Goal: Task Accomplishment & Management: Manage account settings

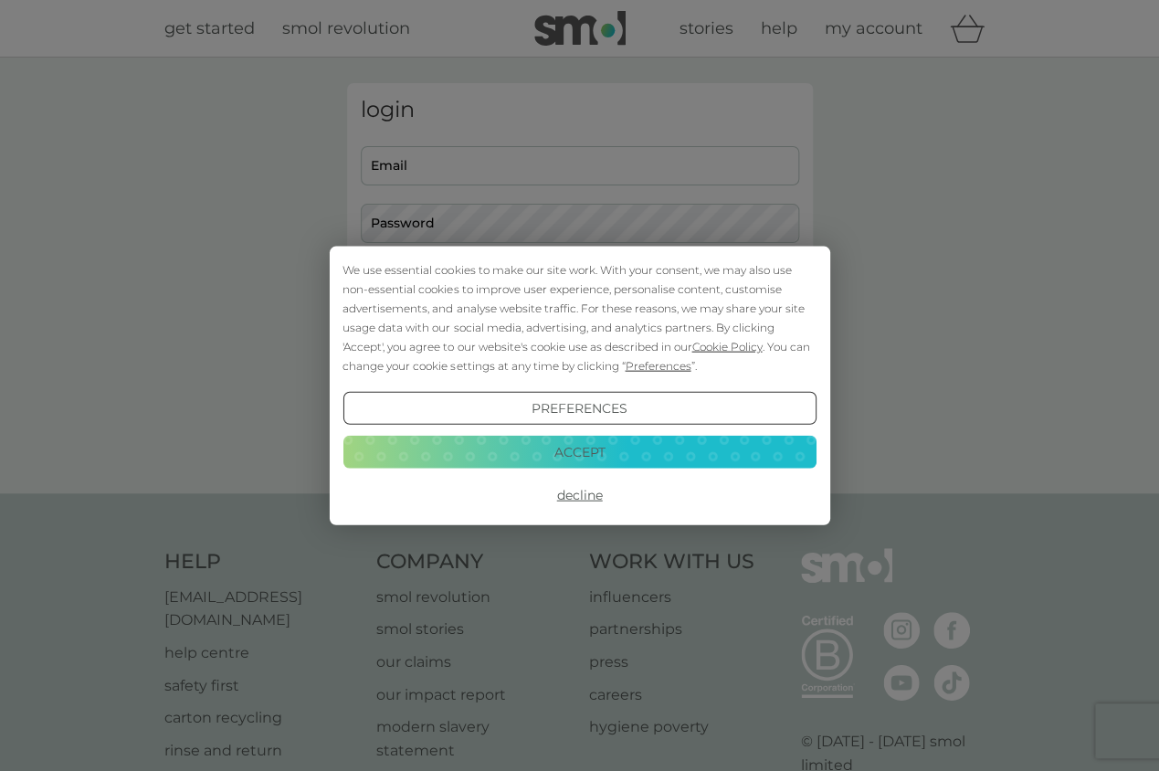
click at [566, 452] on button "Accept" at bounding box center [579, 451] width 473 height 33
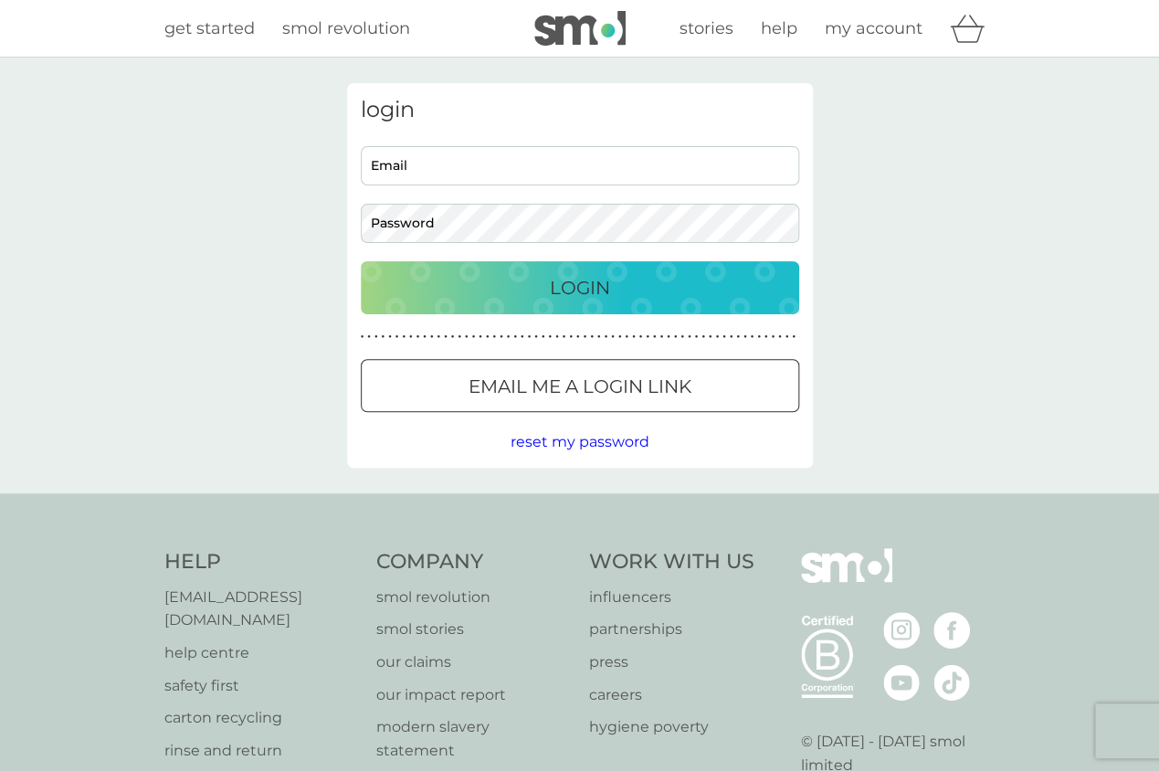
click at [361, 146] on div at bounding box center [361, 146] width 0 height 0
type input "[EMAIL_ADDRESS][DOMAIN_NAME]"
click at [361, 204] on div at bounding box center [361, 204] width 0 height 0
click at [631, 308] on button "Login" at bounding box center [580, 287] width 438 height 53
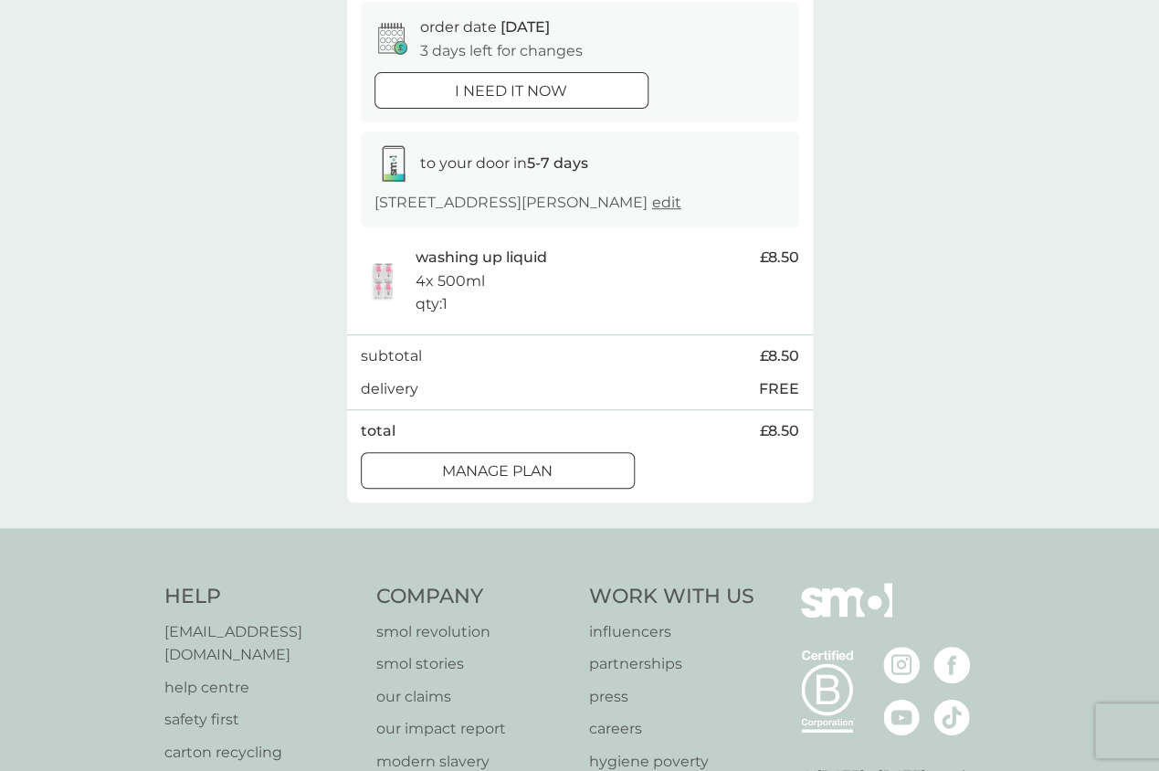
scroll to position [183, 0]
click at [523, 479] on div at bounding box center [498, 468] width 66 height 19
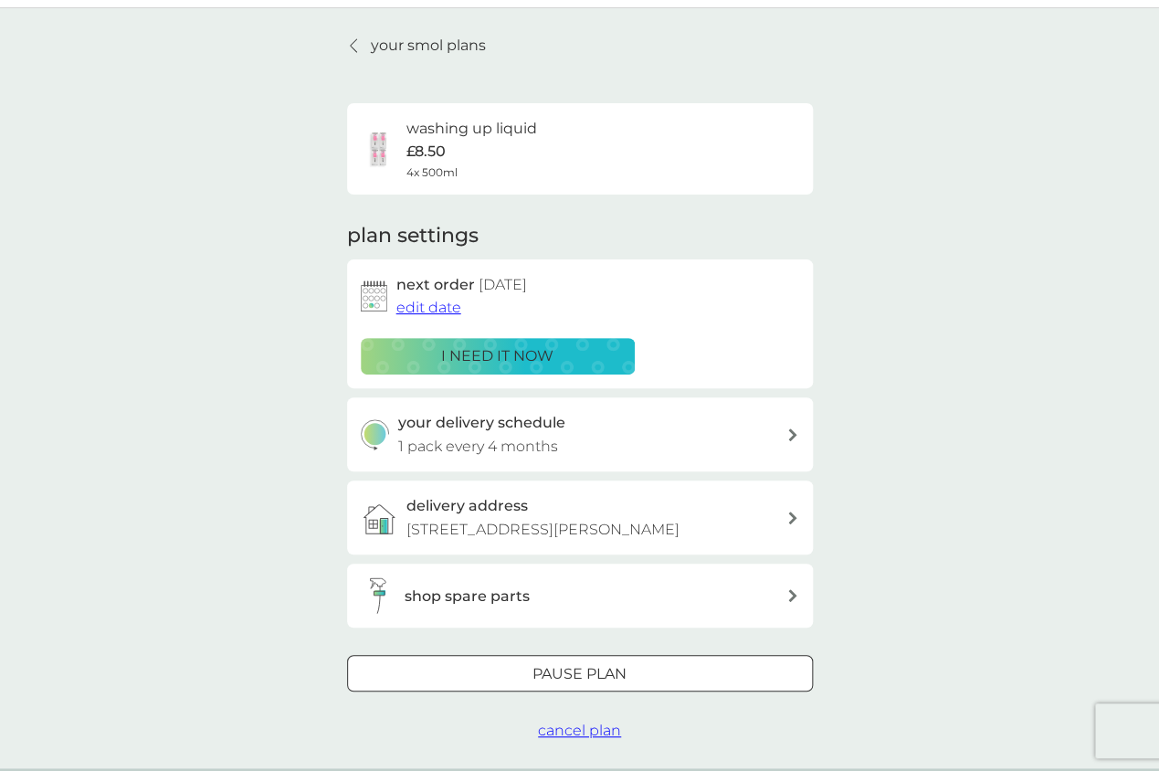
scroll to position [57, 0]
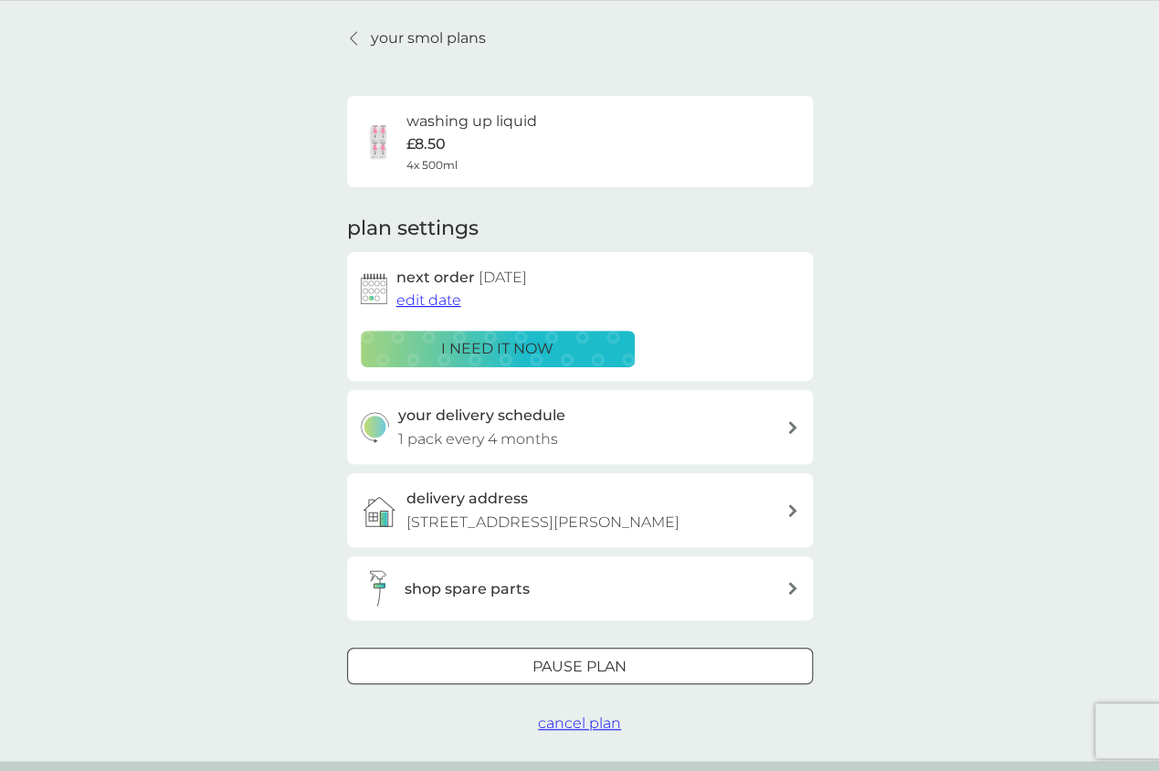
click at [428, 301] on span "edit date" at bounding box center [428, 299] width 65 height 17
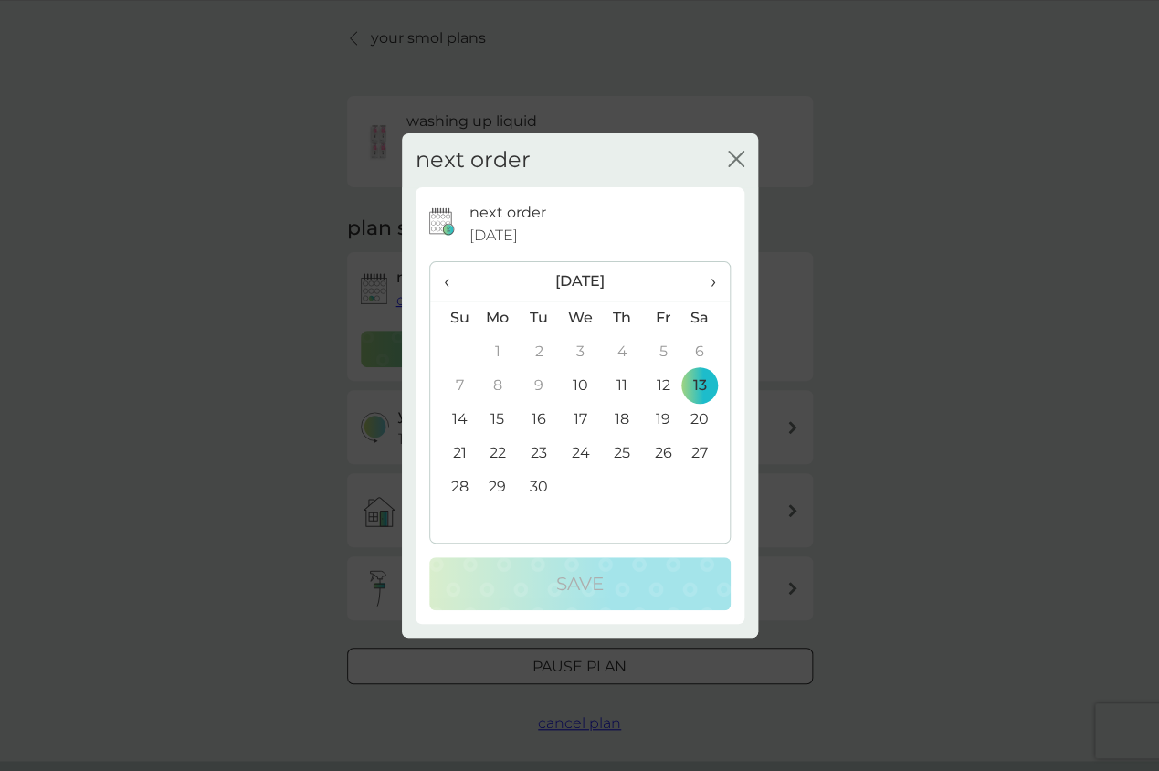
click at [714, 279] on span "›" at bounding box center [706, 281] width 18 height 38
click at [585, 351] on td "1" at bounding box center [580, 352] width 42 height 34
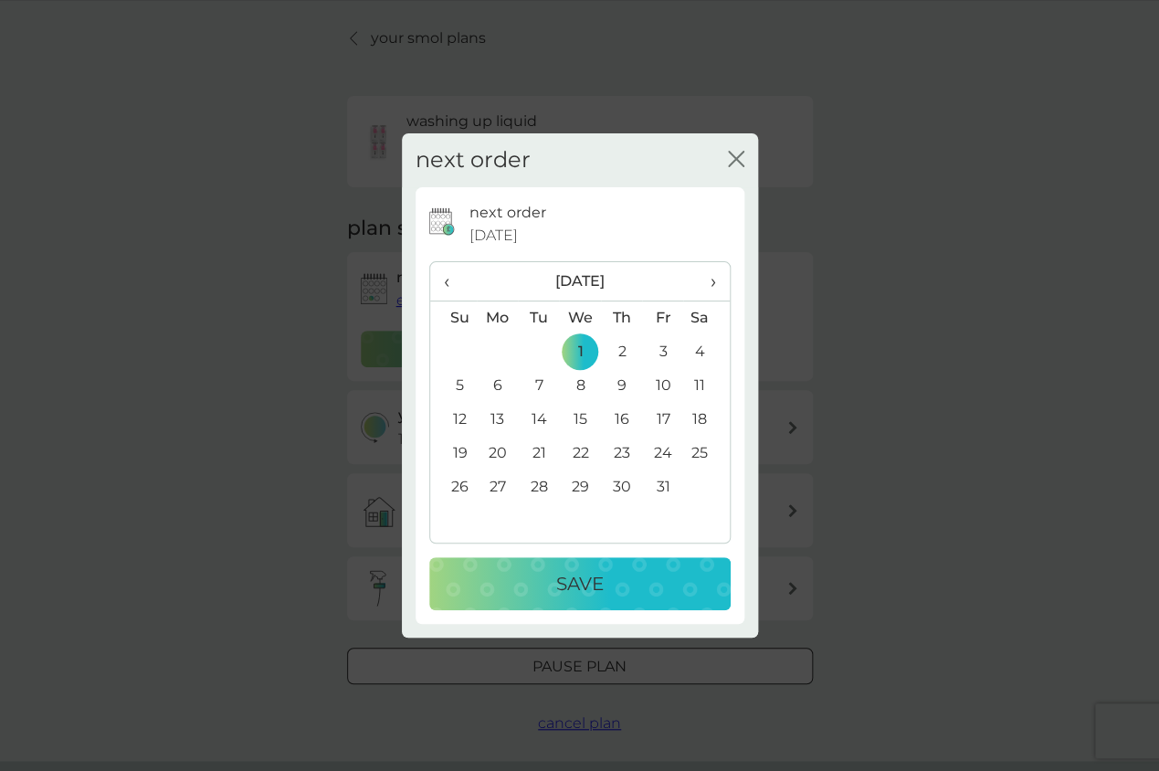
click at [568, 593] on p "Save" at bounding box center [580, 583] width 48 height 29
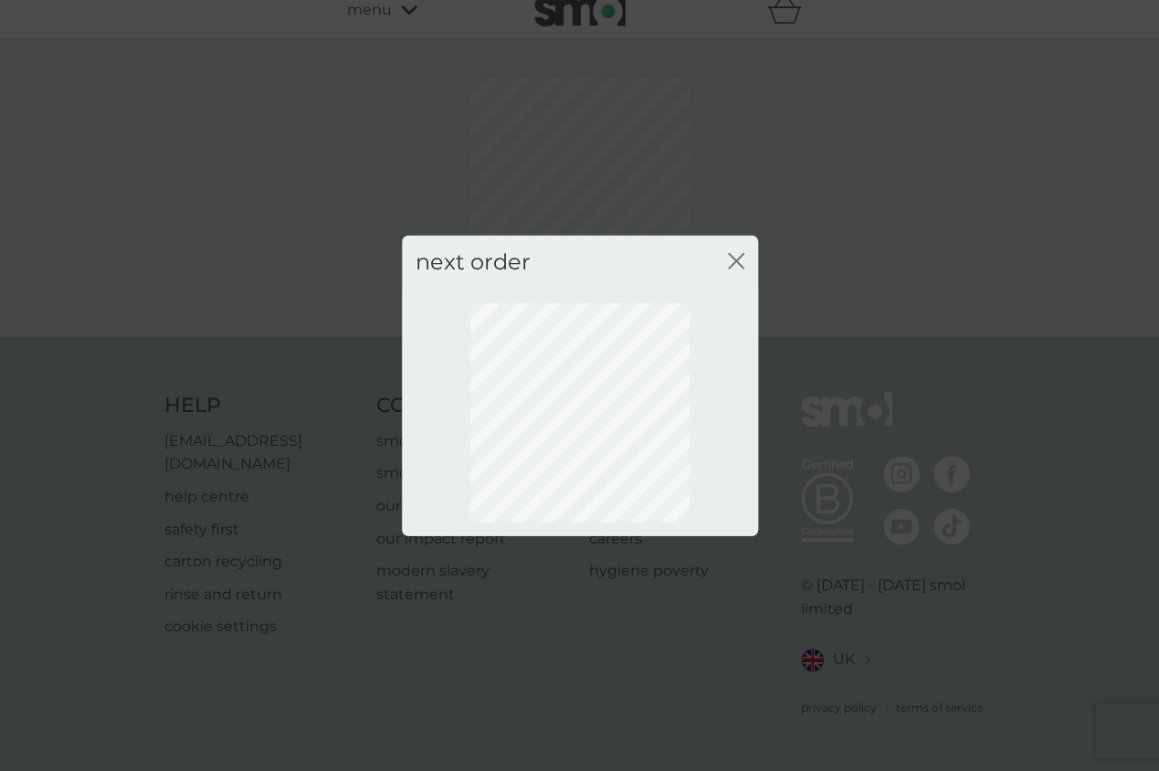
scroll to position [0, 0]
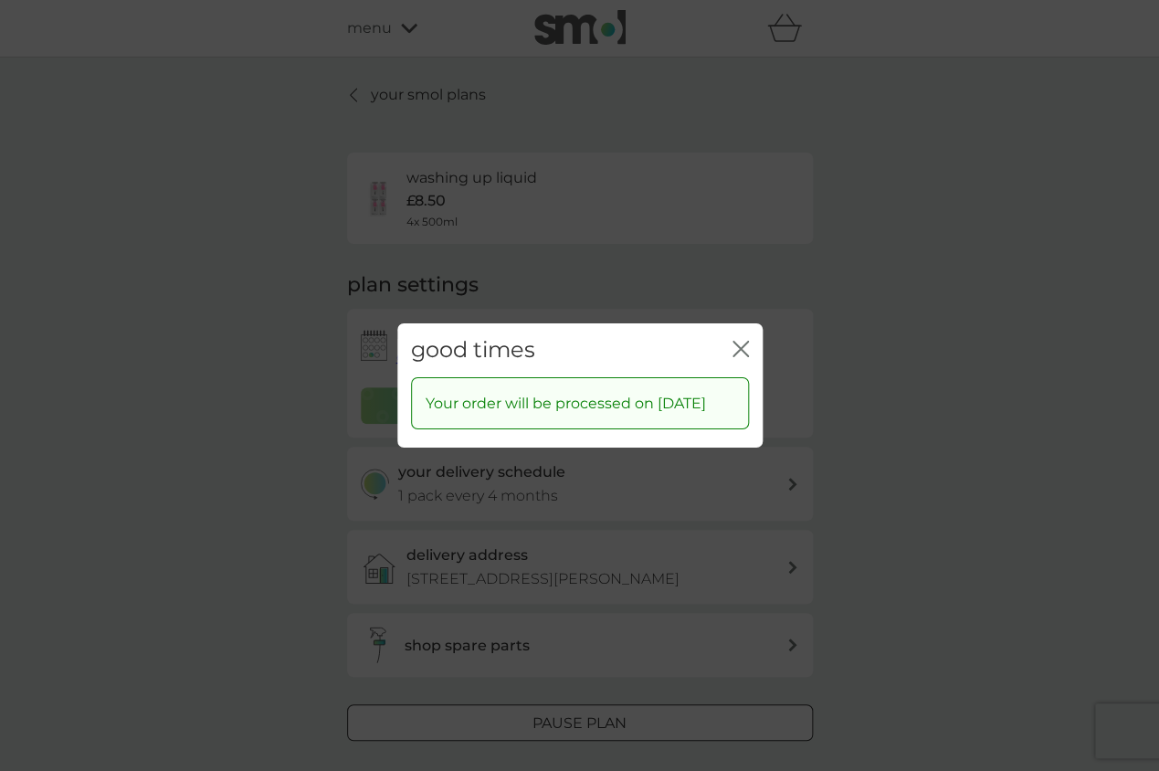
click at [741, 347] on icon "close" at bounding box center [744, 349] width 7 height 15
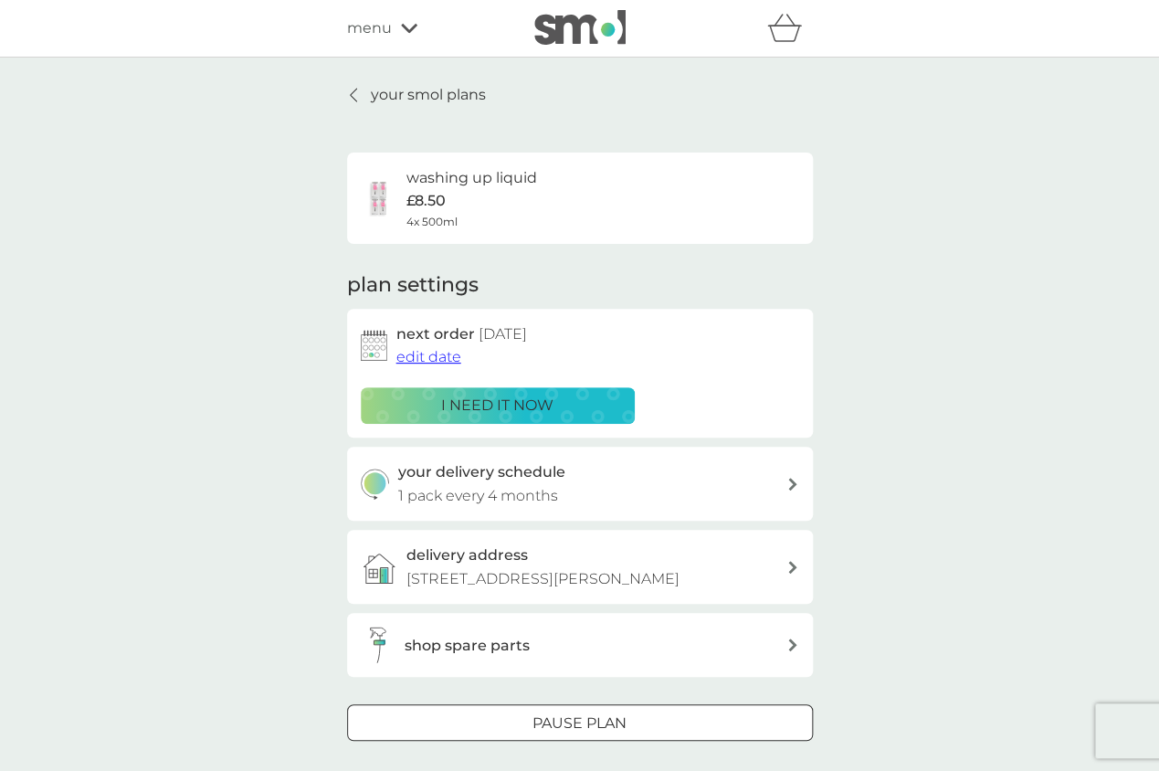
click at [408, 97] on p "your smol plans" at bounding box center [428, 95] width 115 height 24
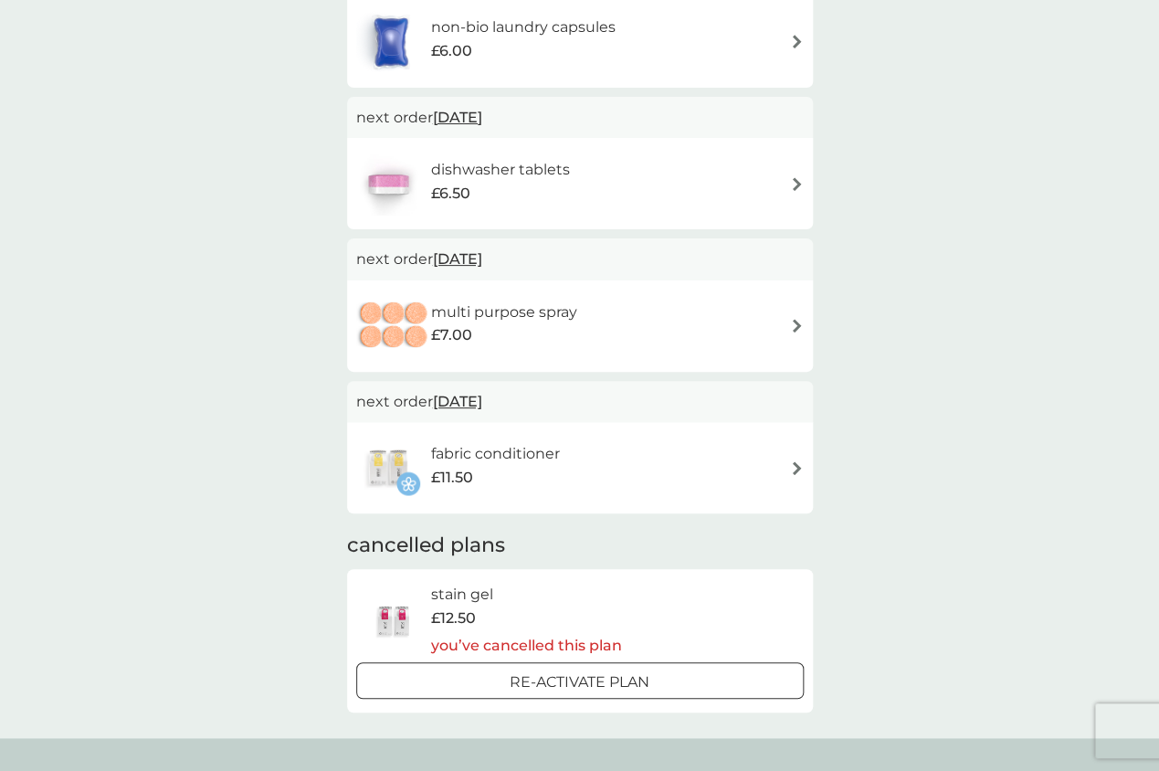
scroll to position [559, 0]
